Goal: Task Accomplishment & Management: Use online tool/utility

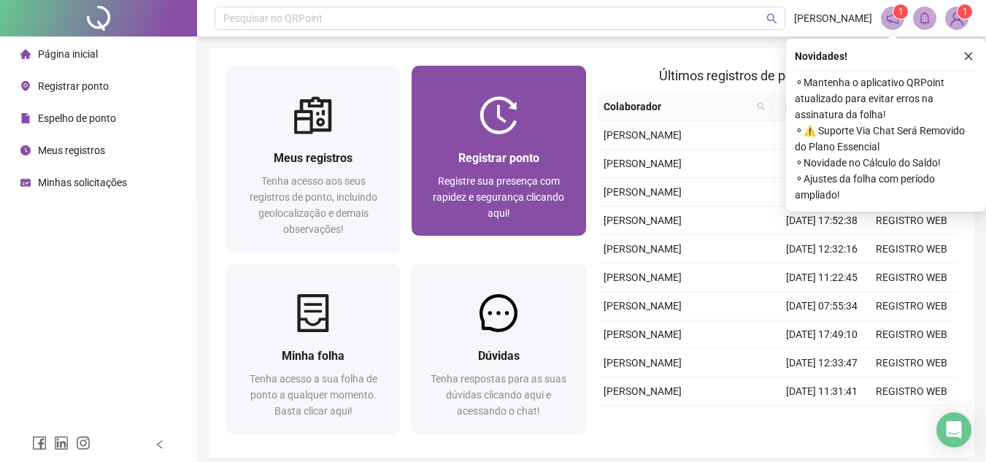
click at [495, 142] on div "Registrar ponto Registre sua presença com rapidez e segurança clicando aqui!" at bounding box center [499, 184] width 174 height 101
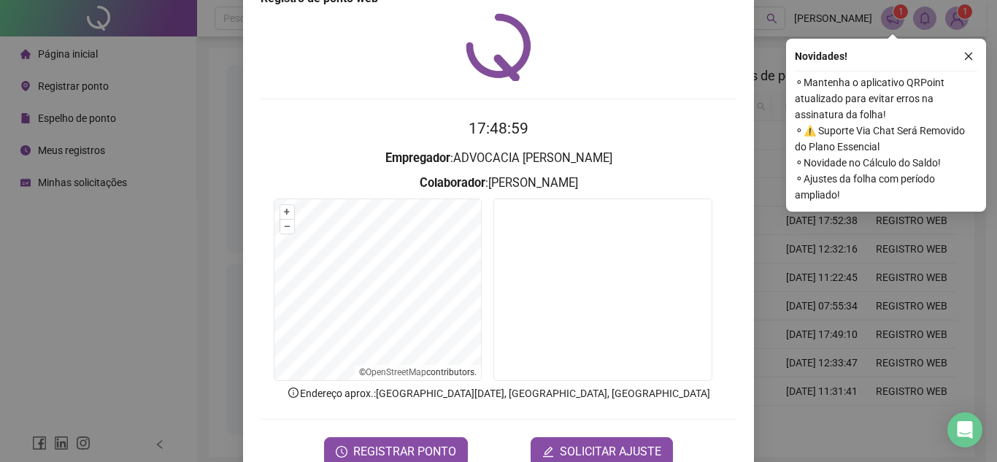
scroll to position [76, 0]
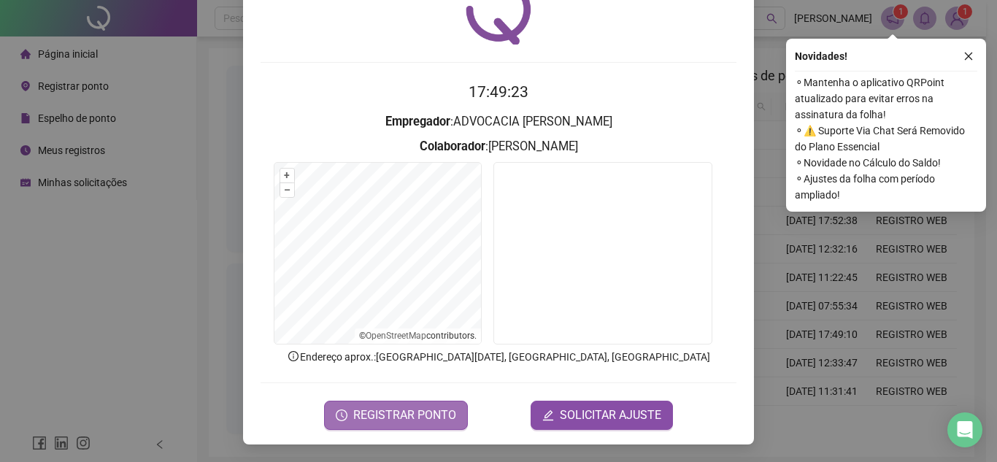
click at [391, 409] on span "REGISTRAR PONTO" at bounding box center [404, 416] width 103 height 18
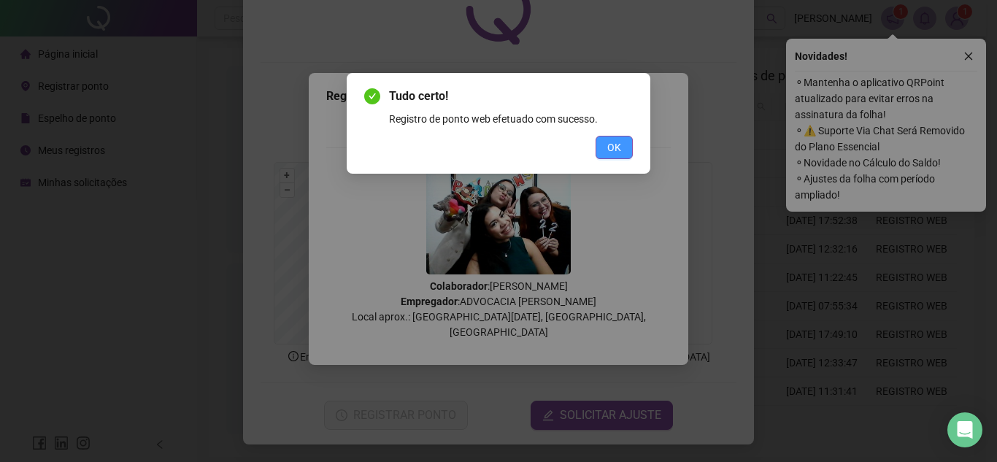
click at [605, 158] on button "OK" at bounding box center [614, 147] width 37 height 23
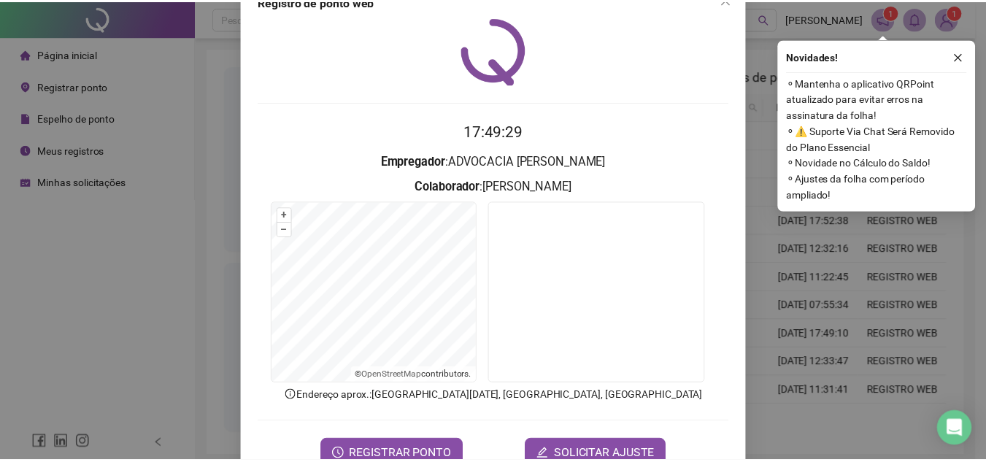
scroll to position [0, 0]
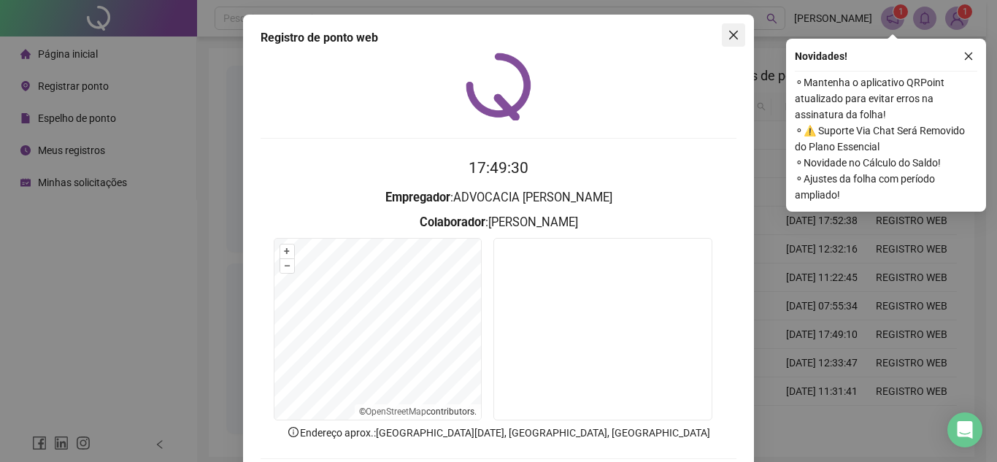
click at [722, 38] on span "Close" at bounding box center [733, 35] width 23 height 12
